Goal: Task Accomplishment & Management: Manage account settings

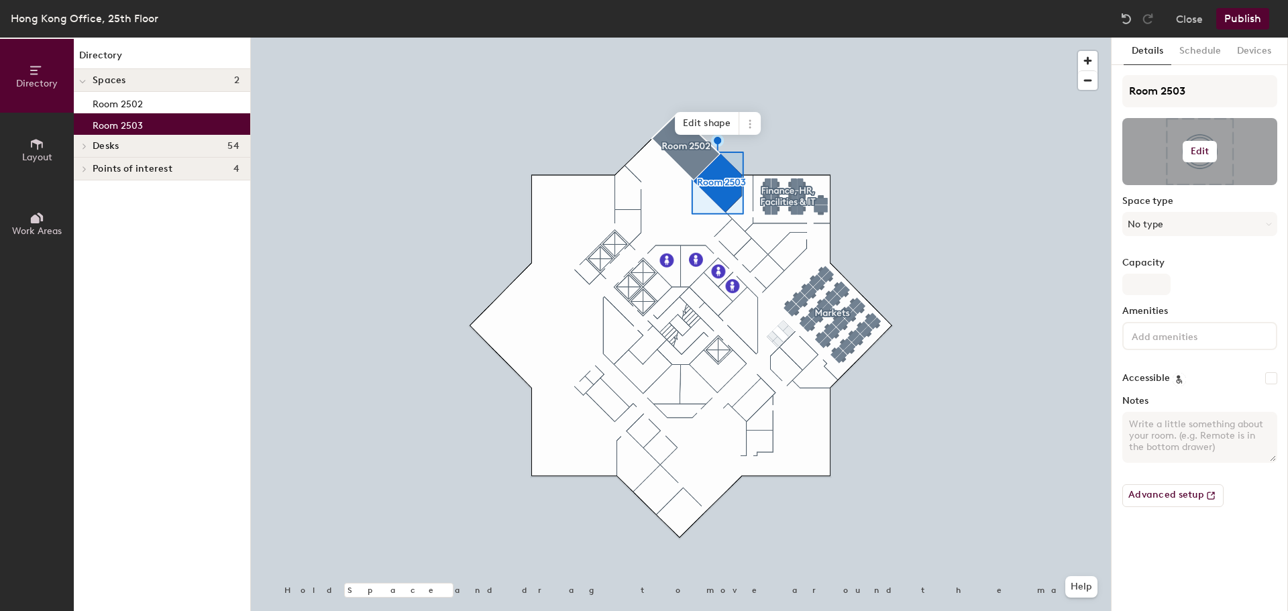
click at [1193, 142] on button "Edit" at bounding box center [1200, 151] width 35 height 21
click at [1184, 180] on div "Change photo" at bounding box center [1200, 186] width 154 height 17
click at [1180, 187] on input "file" at bounding box center [1211, 190] width 154 height 20
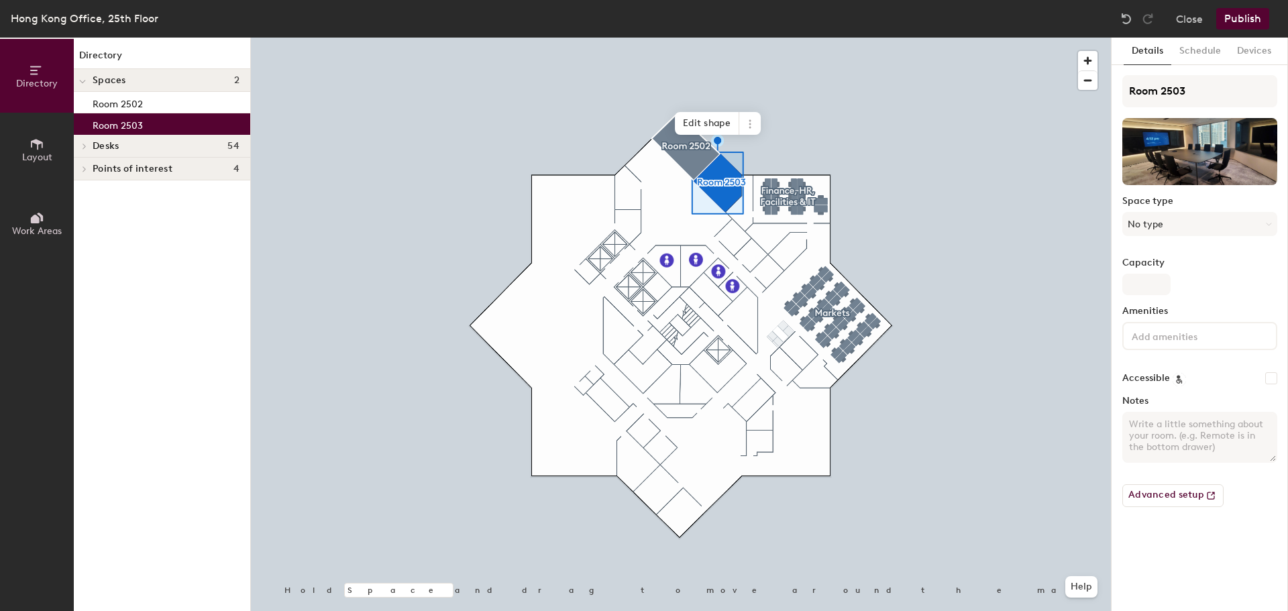
click at [1245, 17] on button "Publish" at bounding box center [1242, 18] width 53 height 21
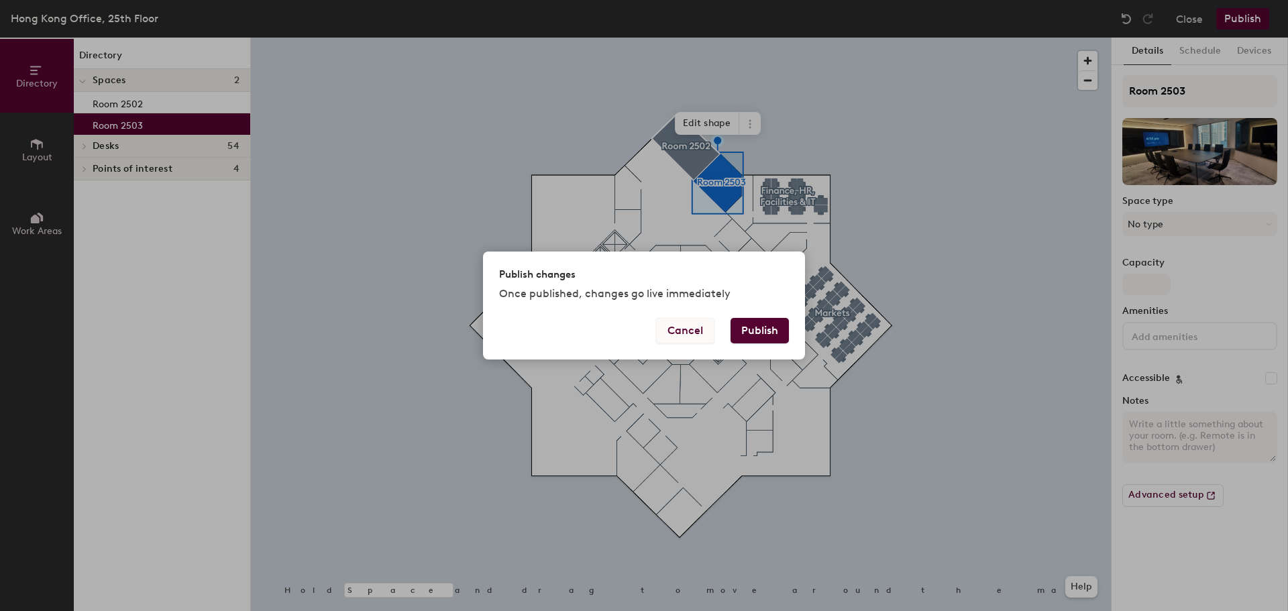
click at [711, 331] on button "Cancel" at bounding box center [685, 330] width 58 height 25
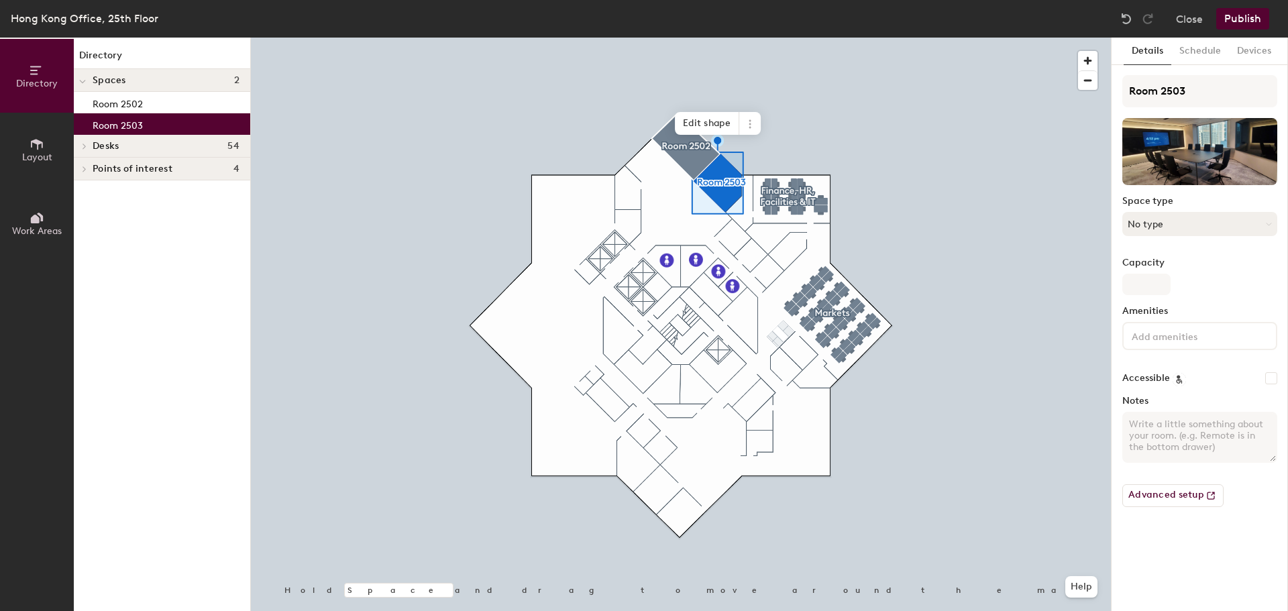
click at [1180, 229] on button "No type" at bounding box center [1199, 224] width 155 height 24
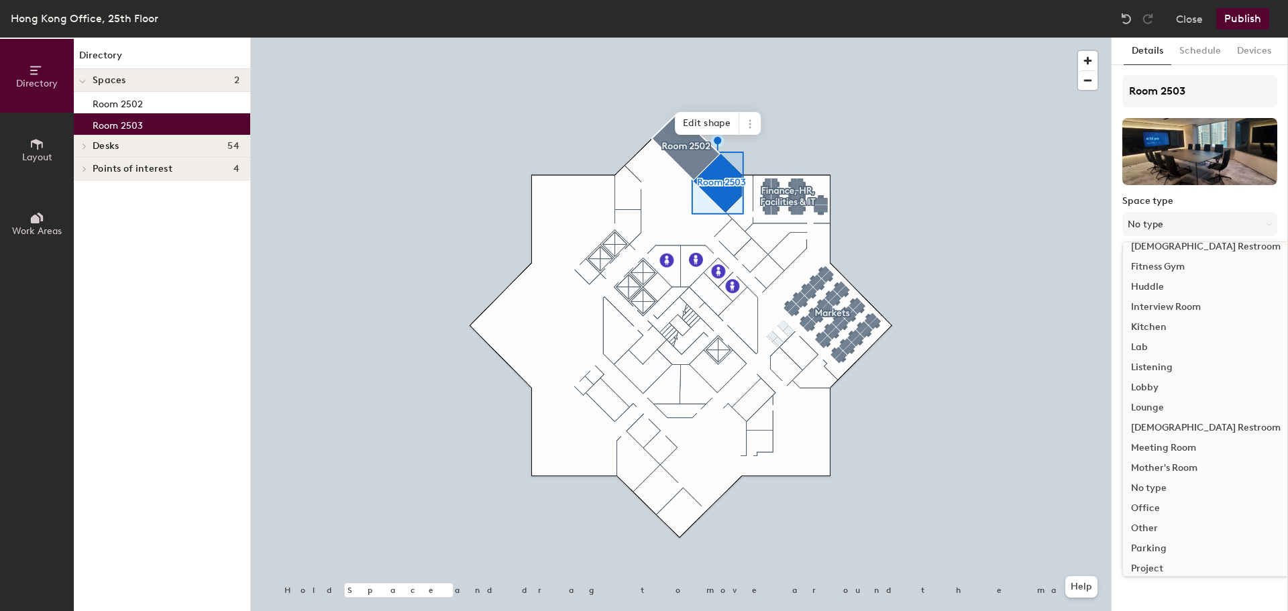
scroll to position [301, 0]
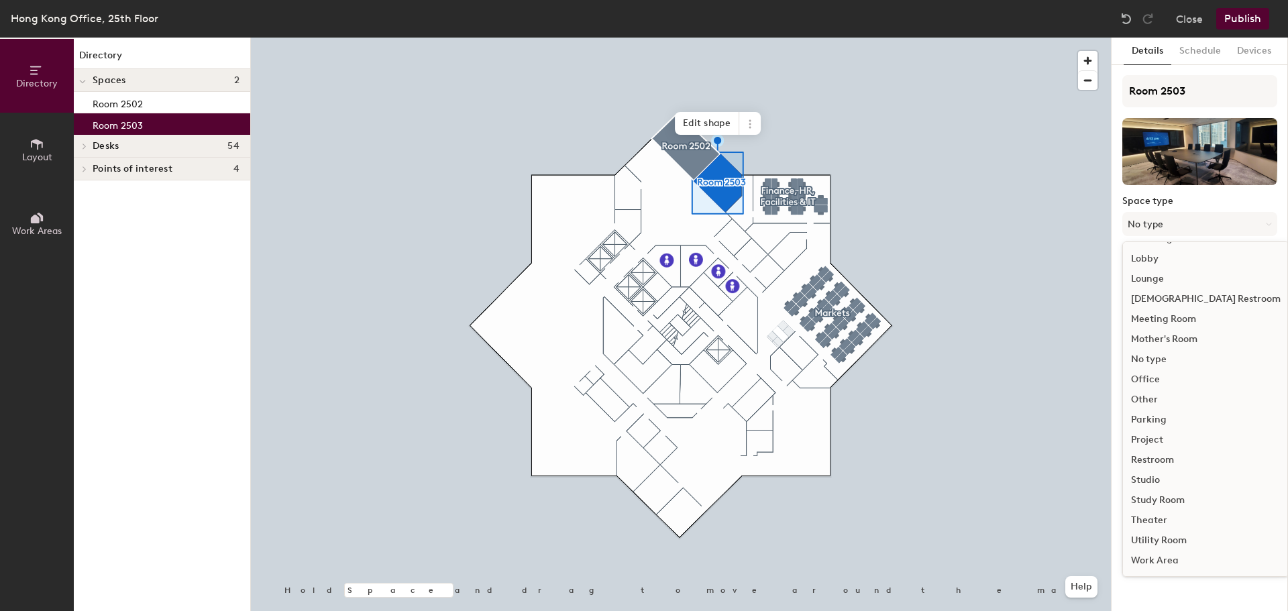
click at [1165, 319] on div "Meeting Room" at bounding box center [1206, 319] width 166 height 20
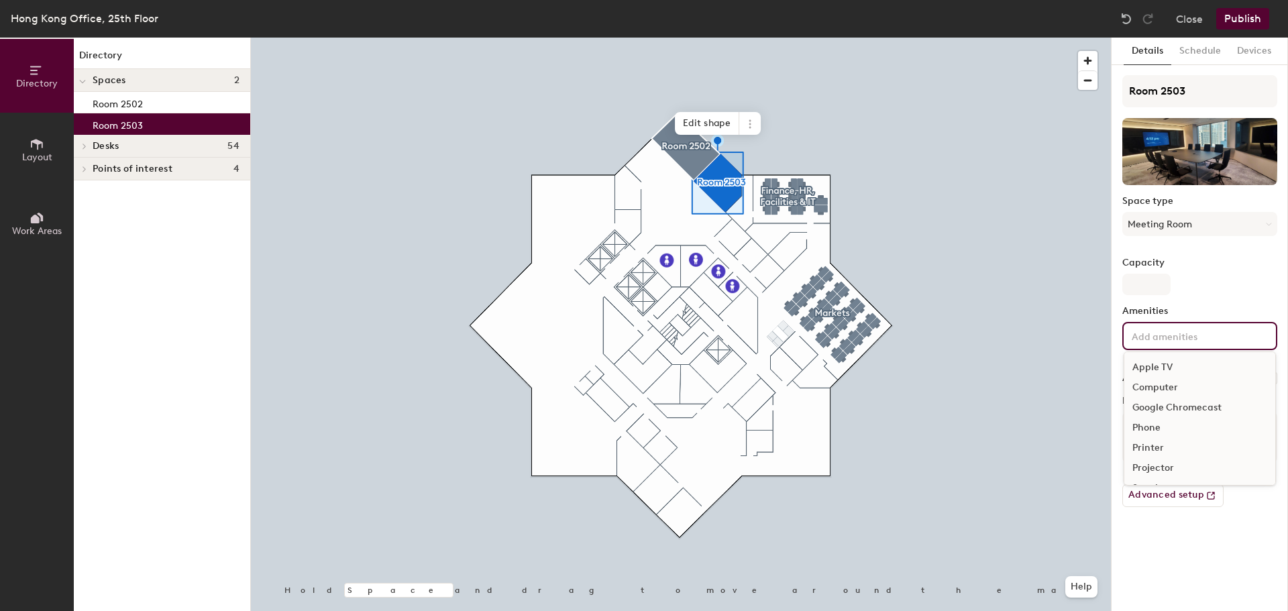
click at [1165, 335] on input at bounding box center [1189, 335] width 121 height 16
click at [1182, 433] on div "Television" at bounding box center [1199, 429] width 151 height 20
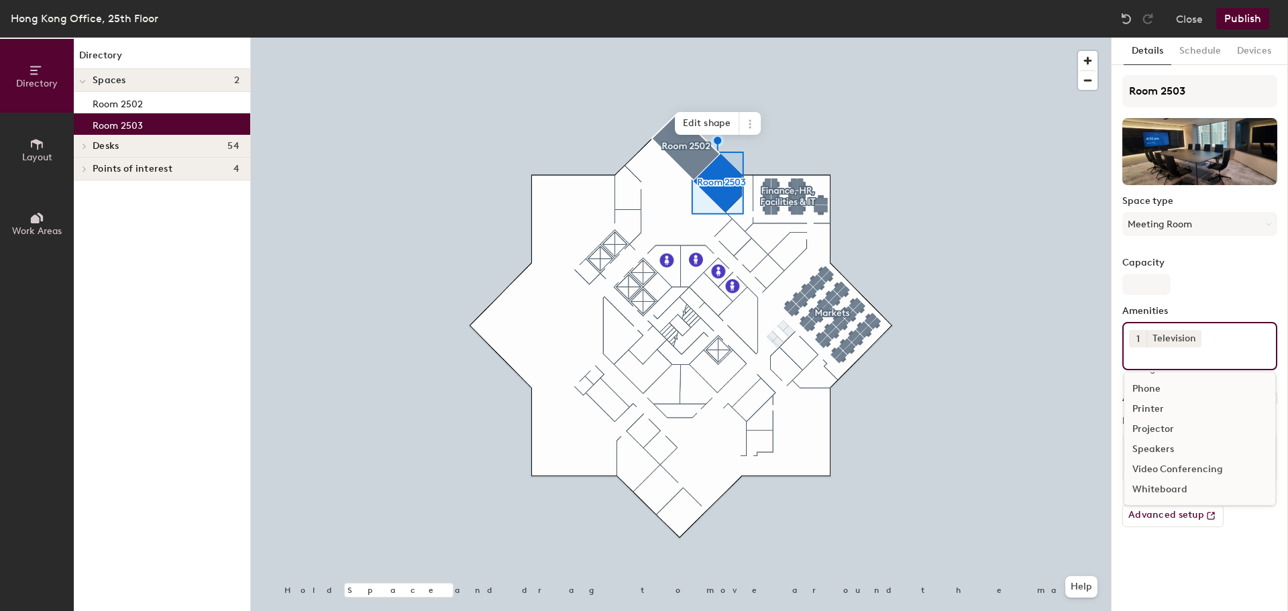
scroll to position [59, 0]
click at [1212, 462] on div "Video Conferencing" at bounding box center [1199, 470] width 151 height 20
click at [1185, 513] on div "Whiteboard" at bounding box center [1199, 510] width 151 height 20
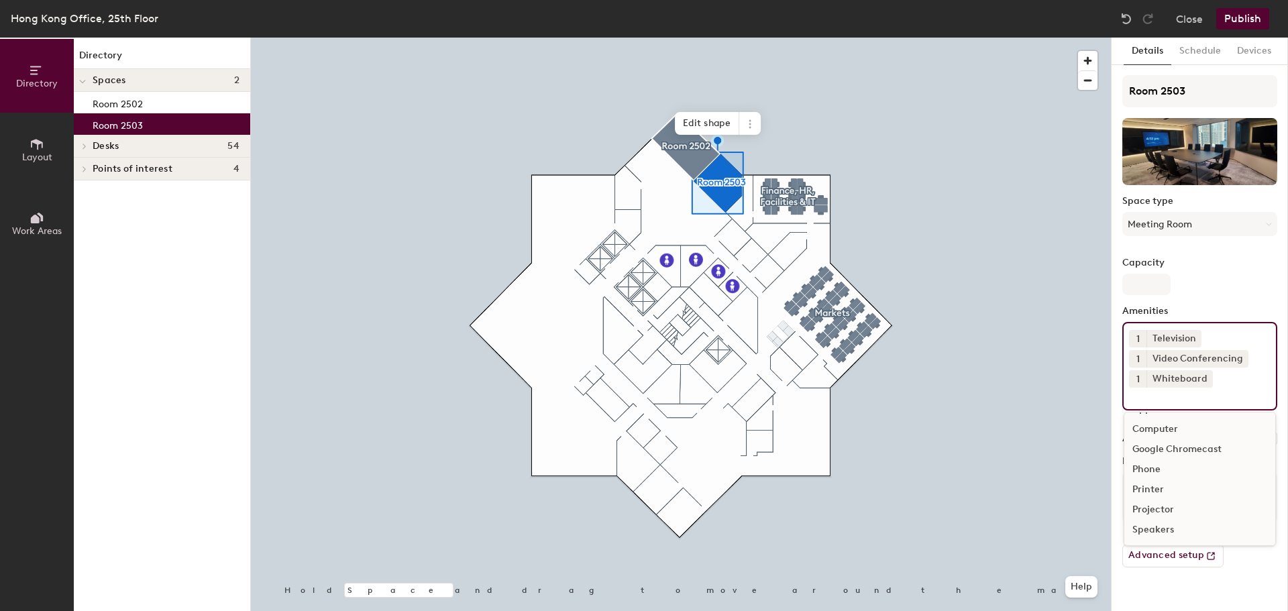
scroll to position [19, 0]
click at [1268, 567] on div "Advanced setup" at bounding box center [1199, 551] width 155 height 34
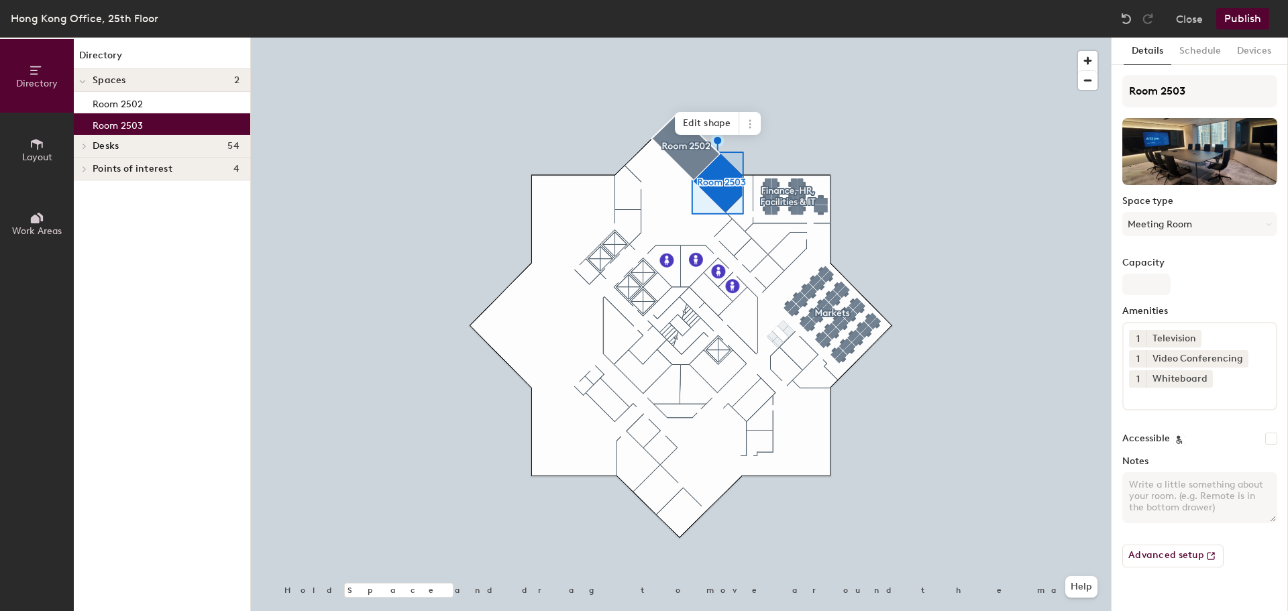
click at [1238, 17] on button "Publish" at bounding box center [1242, 18] width 53 height 21
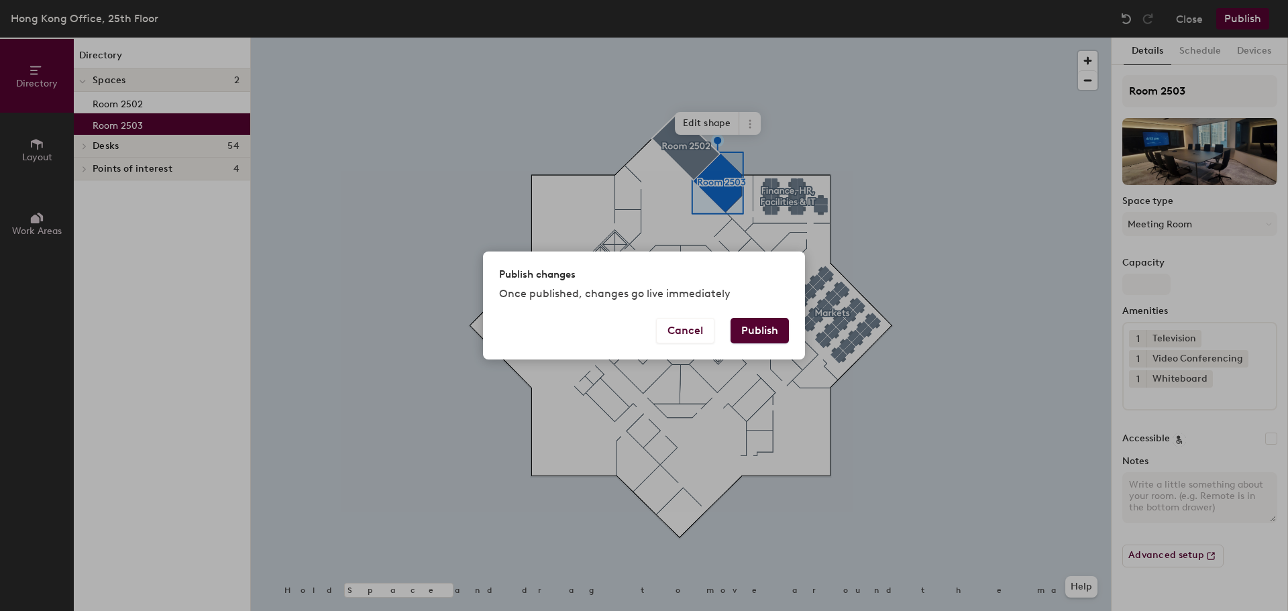
click at [763, 329] on button "Publish" at bounding box center [760, 330] width 58 height 25
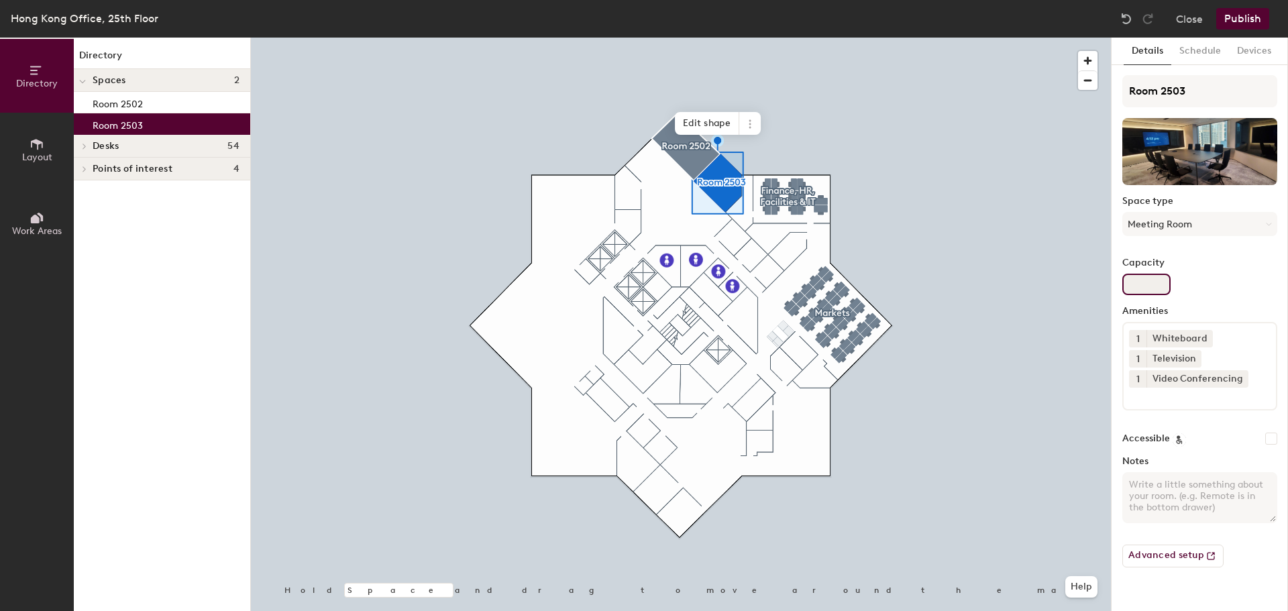
click at [1160, 281] on input "Capacity" at bounding box center [1146, 284] width 48 height 21
type input "10"
click at [1257, 15] on button "Publish" at bounding box center [1242, 18] width 53 height 21
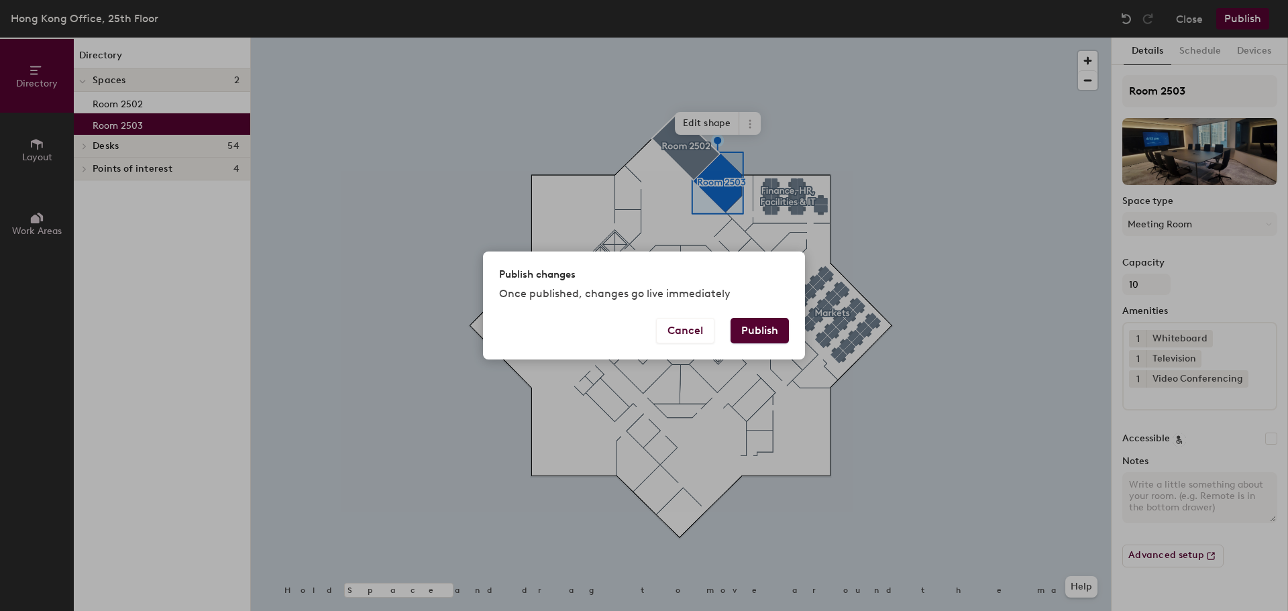
click at [742, 335] on button "Publish" at bounding box center [760, 330] width 58 height 25
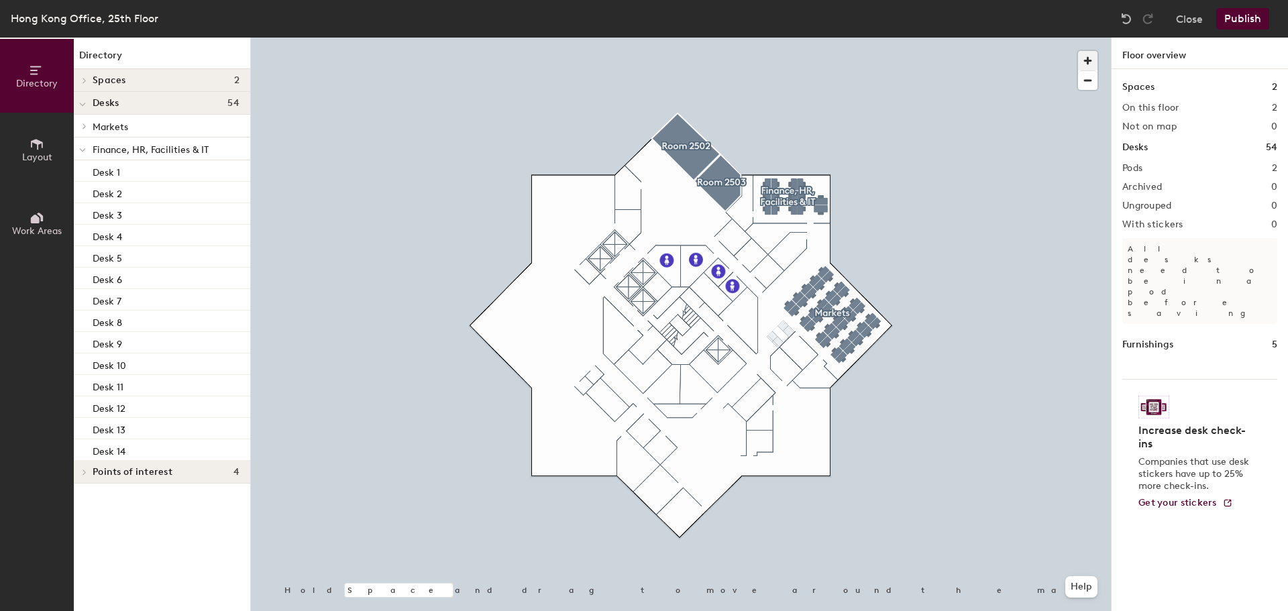
click at [1088, 62] on span "button" at bounding box center [1087, 60] width 19 height 19
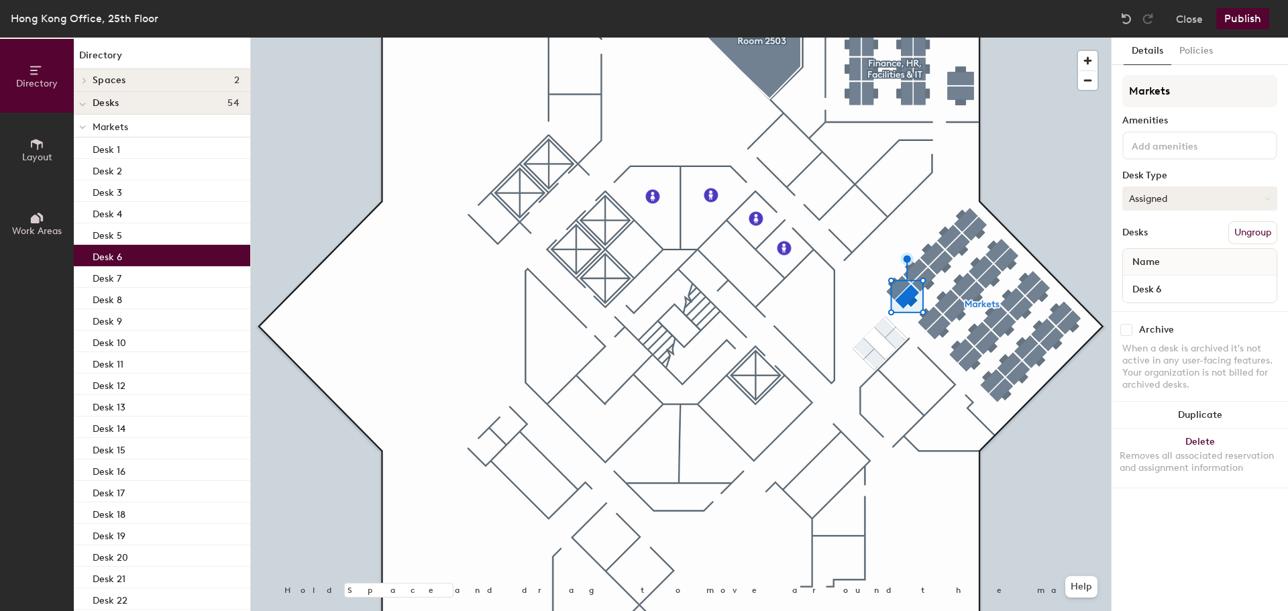
click at [1163, 204] on button "Assigned" at bounding box center [1199, 199] width 155 height 24
click at [1154, 276] on div "Hoteled" at bounding box center [1190, 280] width 134 height 20
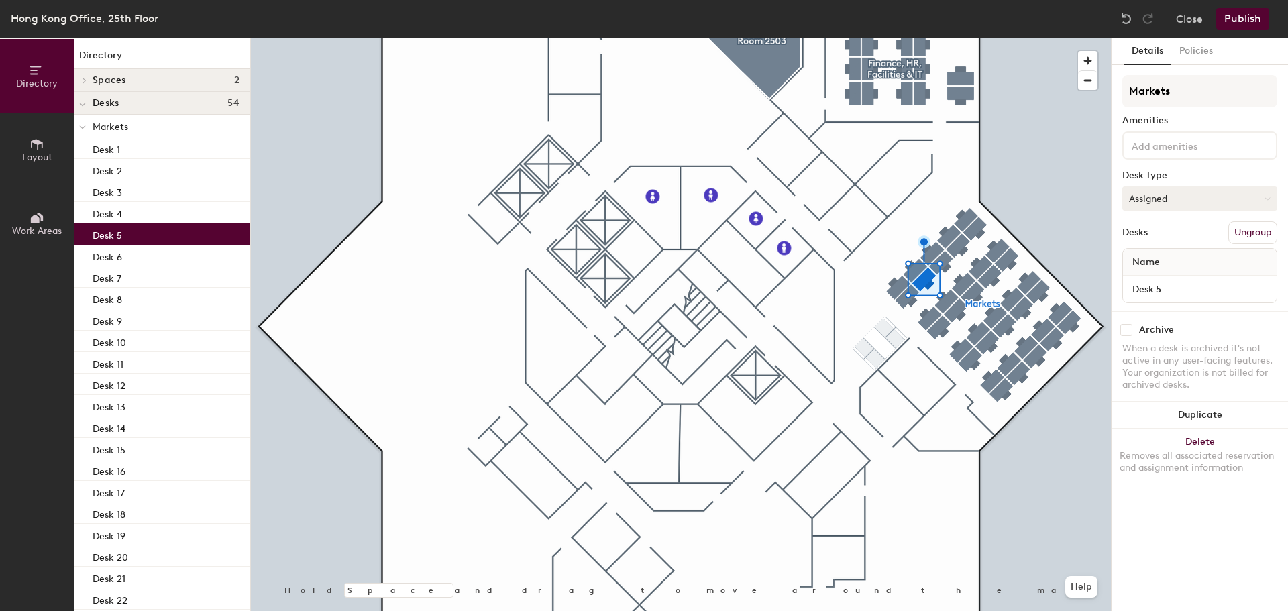
click at [1177, 198] on button "Assigned" at bounding box center [1199, 199] width 155 height 24
click at [1163, 276] on div "Hoteled" at bounding box center [1190, 280] width 134 height 20
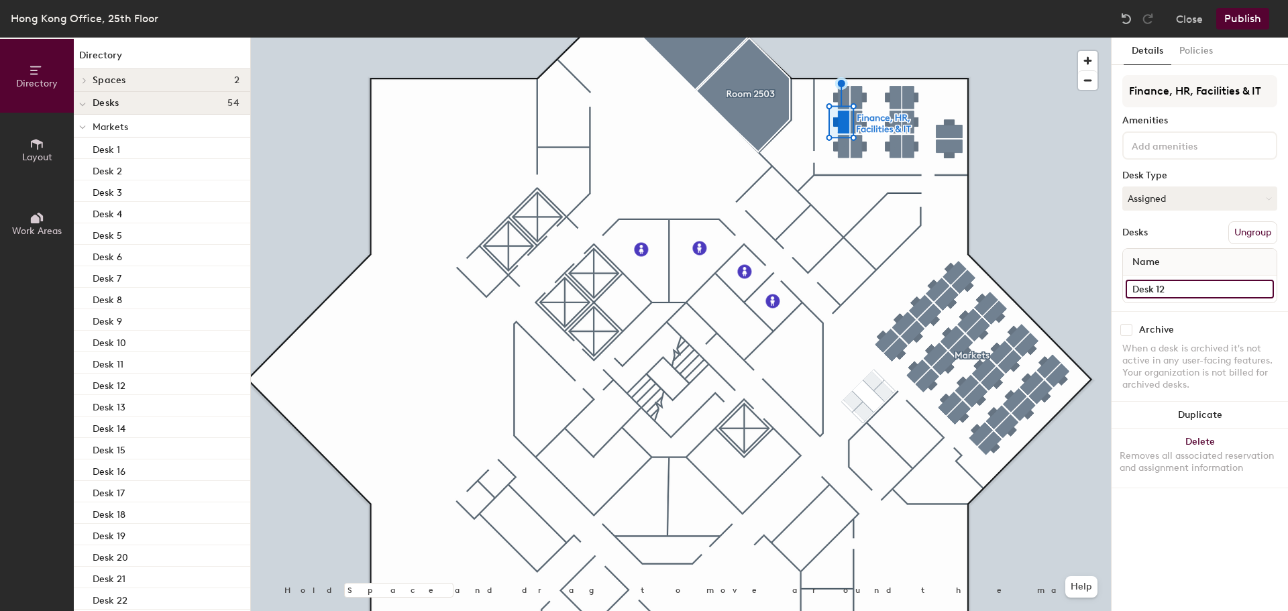
click at [1168, 293] on input "Desk 12" at bounding box center [1200, 289] width 148 height 19
type input "."
click at [1142, 192] on button "Assigned" at bounding box center [1199, 199] width 155 height 24
click at [1151, 284] on input at bounding box center [1200, 289] width 148 height 19
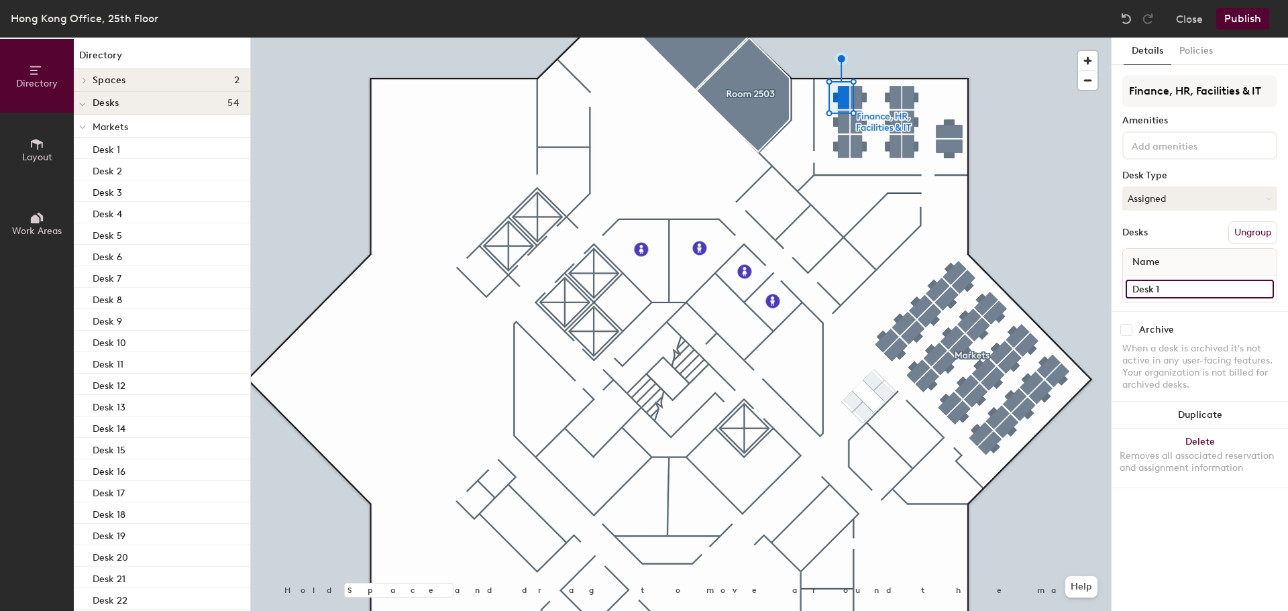
click at [1175, 282] on input "Desk 1" at bounding box center [1200, 289] width 148 height 19
click at [1156, 284] on input "Desk 1" at bounding box center [1200, 289] width 148 height 19
type input "Desk 001"
click at [1167, 285] on input at bounding box center [1200, 289] width 148 height 19
type input "002"
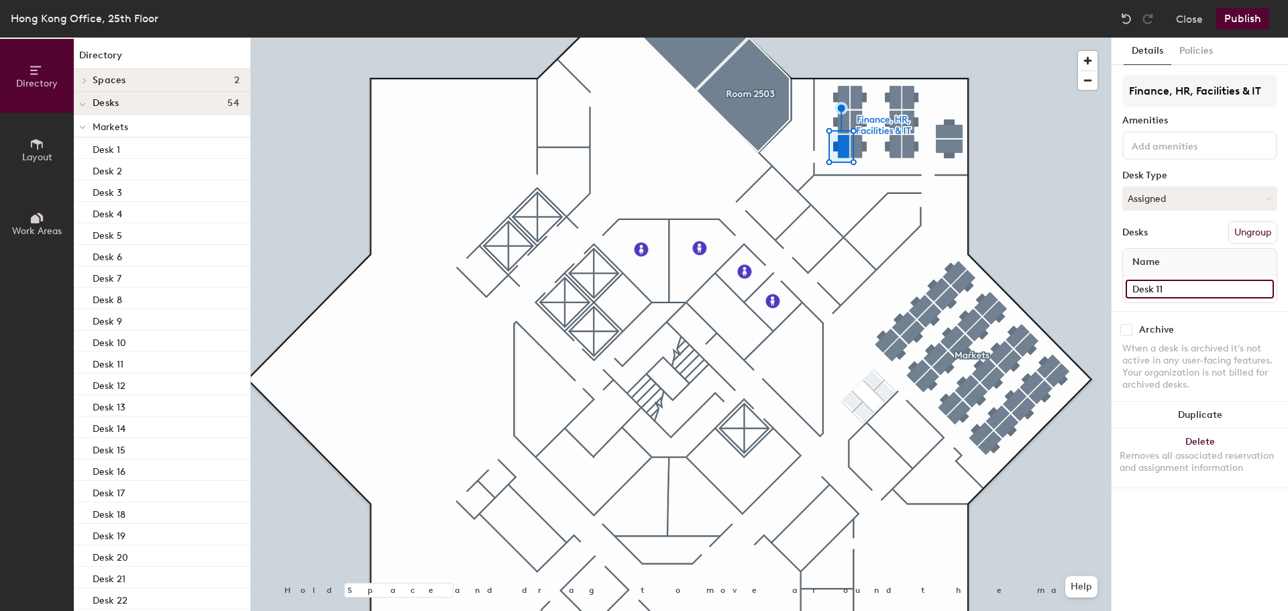
click at [1179, 290] on input "Desk 11" at bounding box center [1200, 289] width 148 height 19
type input "Desk 03"
click at [1172, 288] on input "Desk 2" at bounding box center [1200, 289] width 148 height 19
type input "Desk 004"
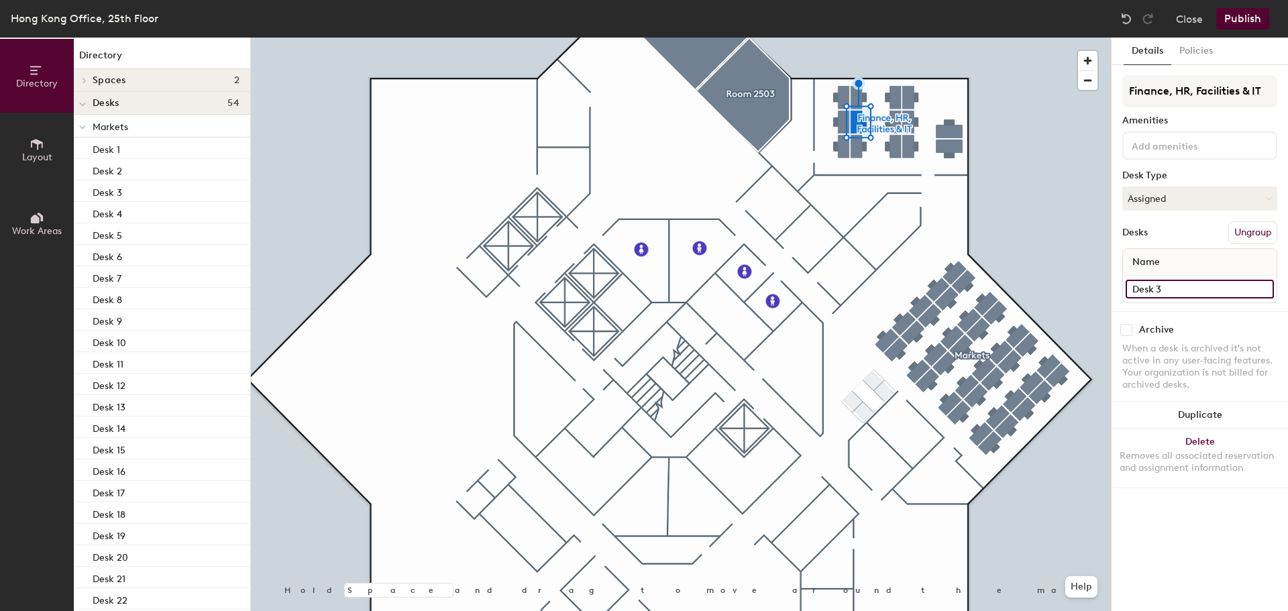
click at [1181, 283] on input "Desk 3" at bounding box center [1200, 289] width 148 height 19
click at [1181, 286] on input "Desk 3" at bounding box center [1200, 289] width 148 height 19
type input "Desk 005"
click at [1173, 276] on div "Desk 4" at bounding box center [1200, 289] width 154 height 27
click at [1173, 286] on input "Desk 4" at bounding box center [1200, 289] width 148 height 19
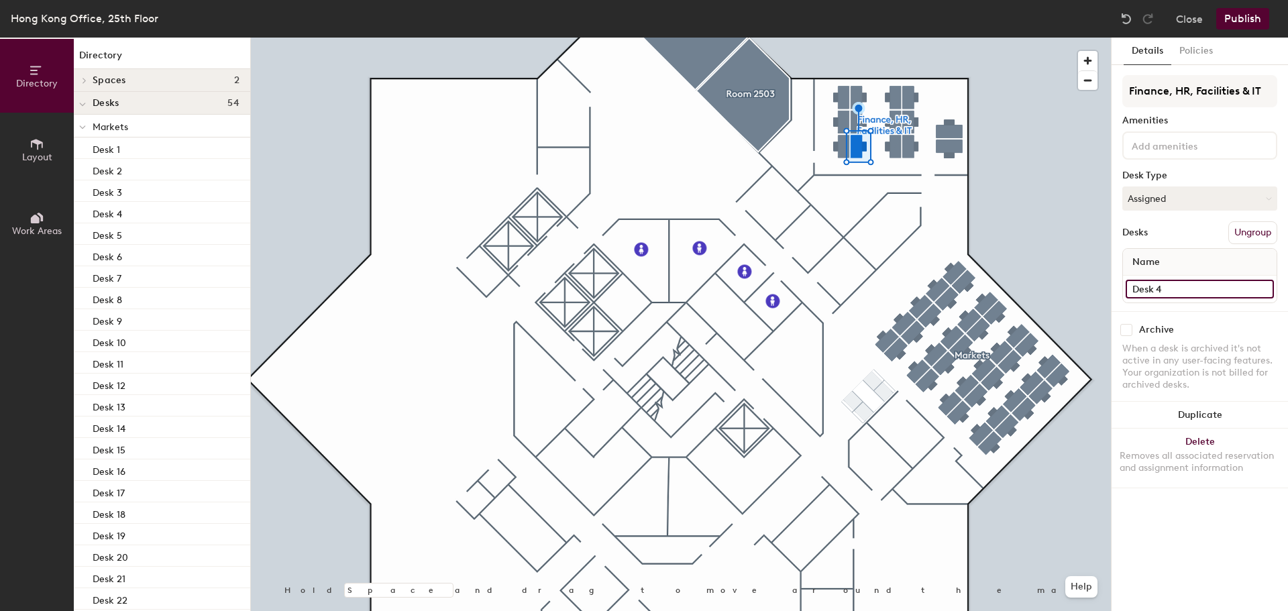
click at [1173, 286] on input "Desk 4" at bounding box center [1200, 289] width 148 height 19
type input "Desk 006"
click at [1025, 38] on div at bounding box center [681, 38] width 860 height 0
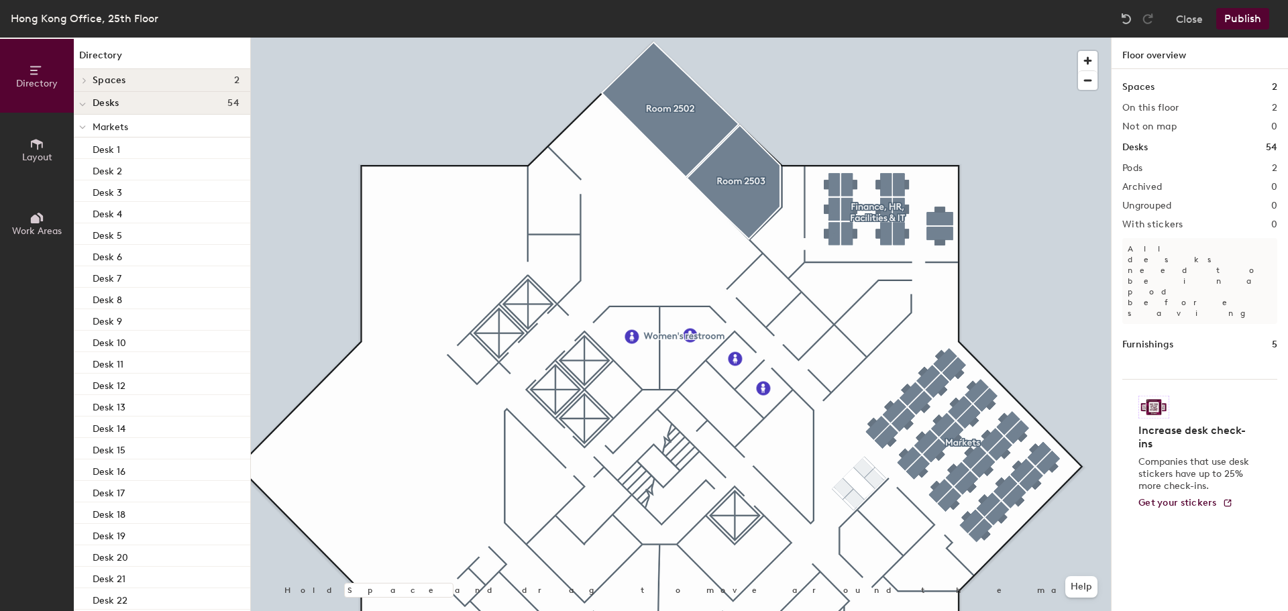
click at [696, 38] on div at bounding box center [681, 38] width 860 height 0
click at [750, 386] on span "Edit" at bounding box center [740, 389] width 35 height 23
click at [825, 362] on input "Women's restroom" at bounding box center [791, 358] width 97 height 19
type input "W"
type input "F"
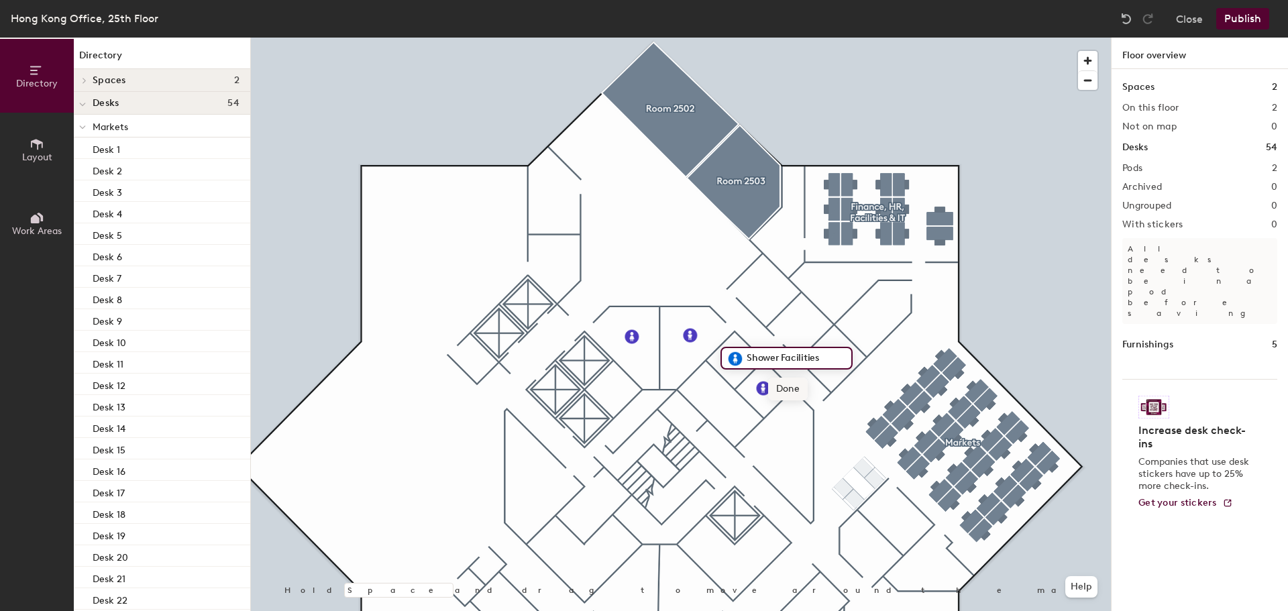
type input "Shower Facilities"
click at [778, 417] on span "Edit" at bounding box center [768, 418] width 35 height 23
type input "Shower Facilities"
click at [683, 38] on div at bounding box center [681, 38] width 860 height 0
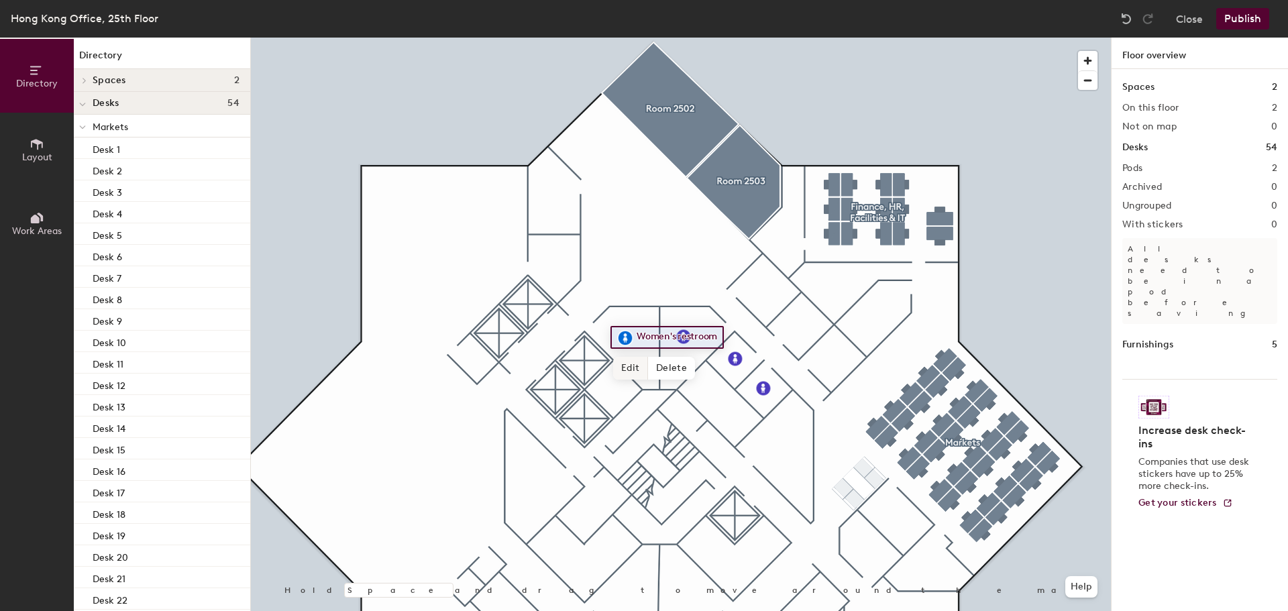
click at [631, 362] on span "Edit" at bounding box center [630, 368] width 35 height 23
click at [730, 342] on div "Women's restroom" at bounding box center [674, 337] width 126 height 23
click at [732, 348] on div "Women's restroom" at bounding box center [674, 337] width 126 height 23
click at [1251, 20] on button "Publish" at bounding box center [1242, 18] width 53 height 21
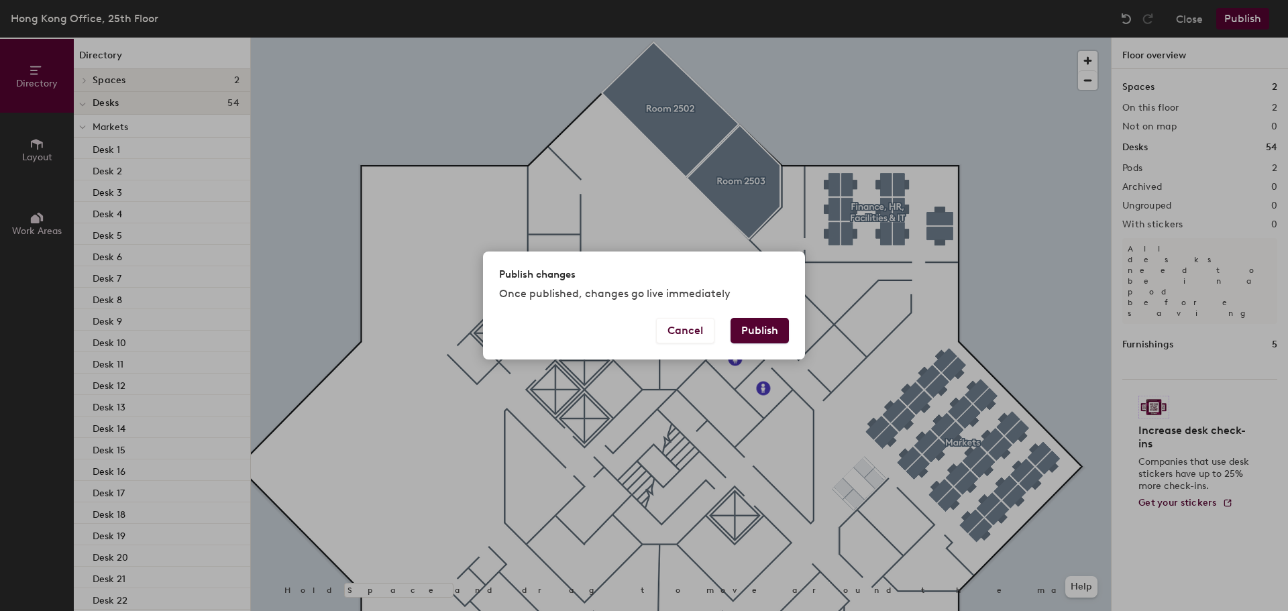
click at [761, 329] on button "Publish" at bounding box center [760, 330] width 58 height 25
